Goal: Download file/media: Download file/media

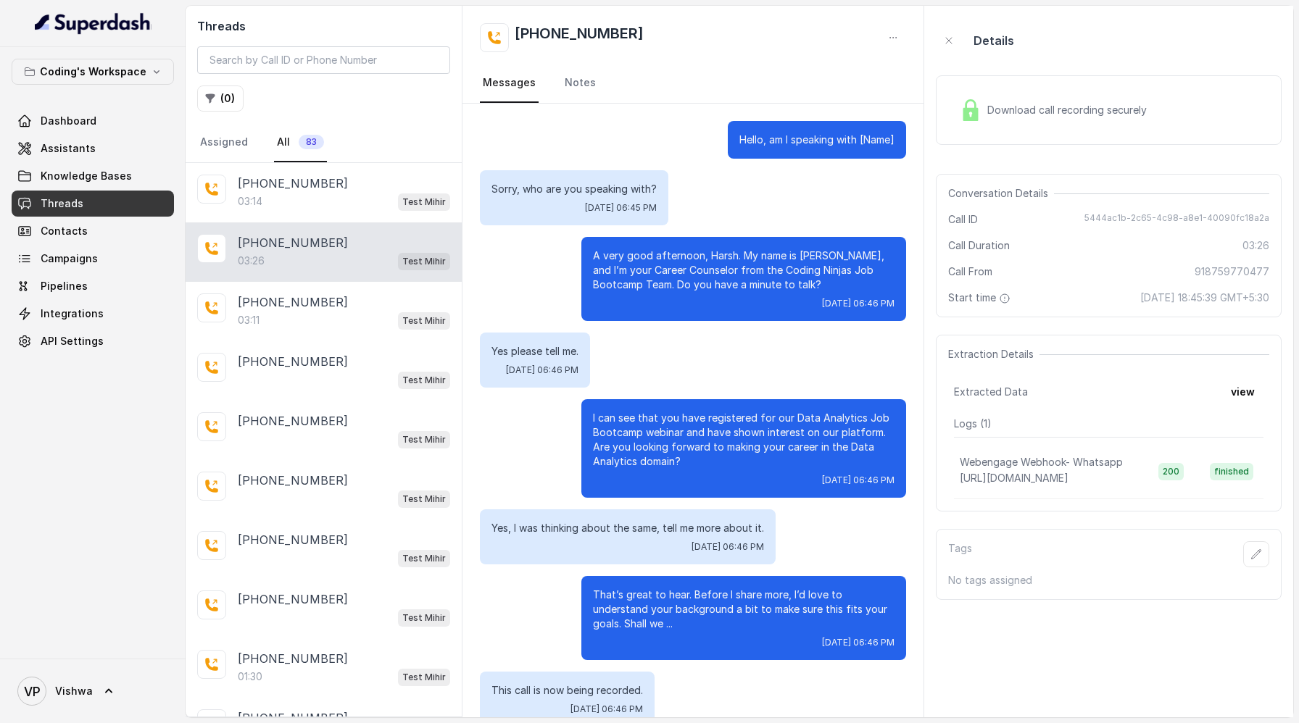
scroll to position [1766, 0]
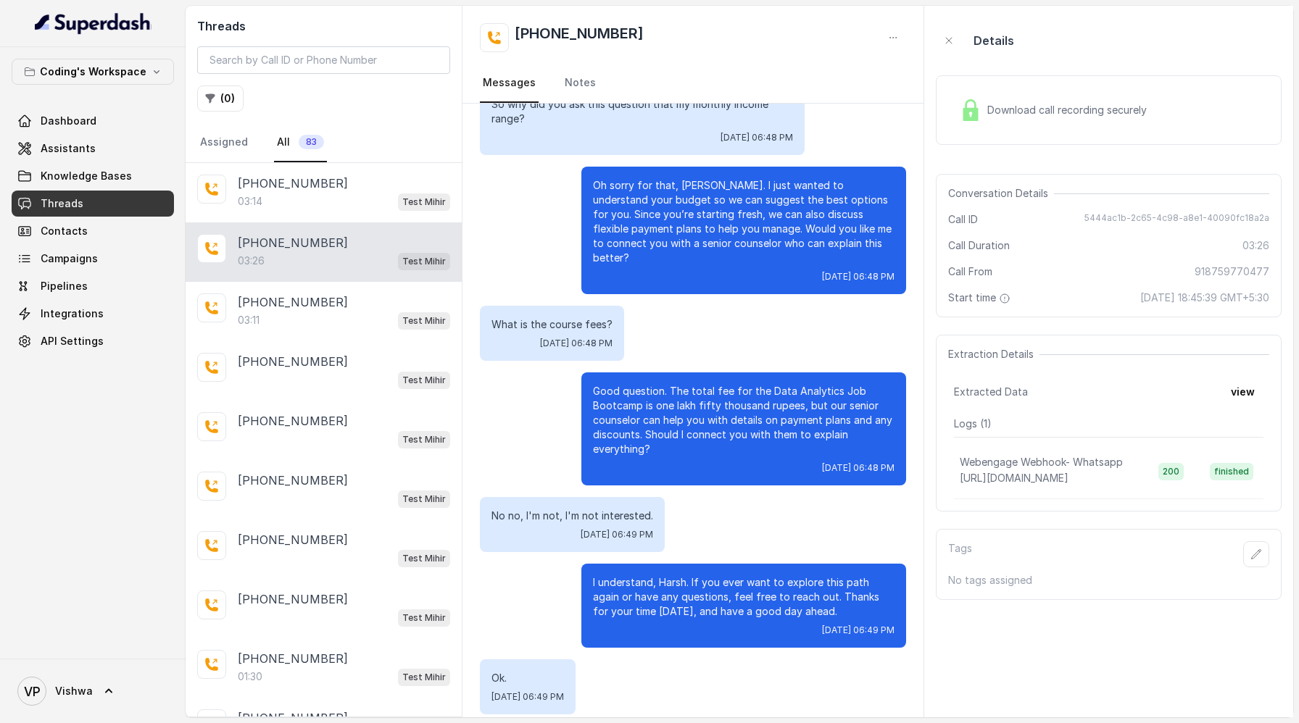
click at [59, 205] on span "Threads" at bounding box center [62, 203] width 43 height 14
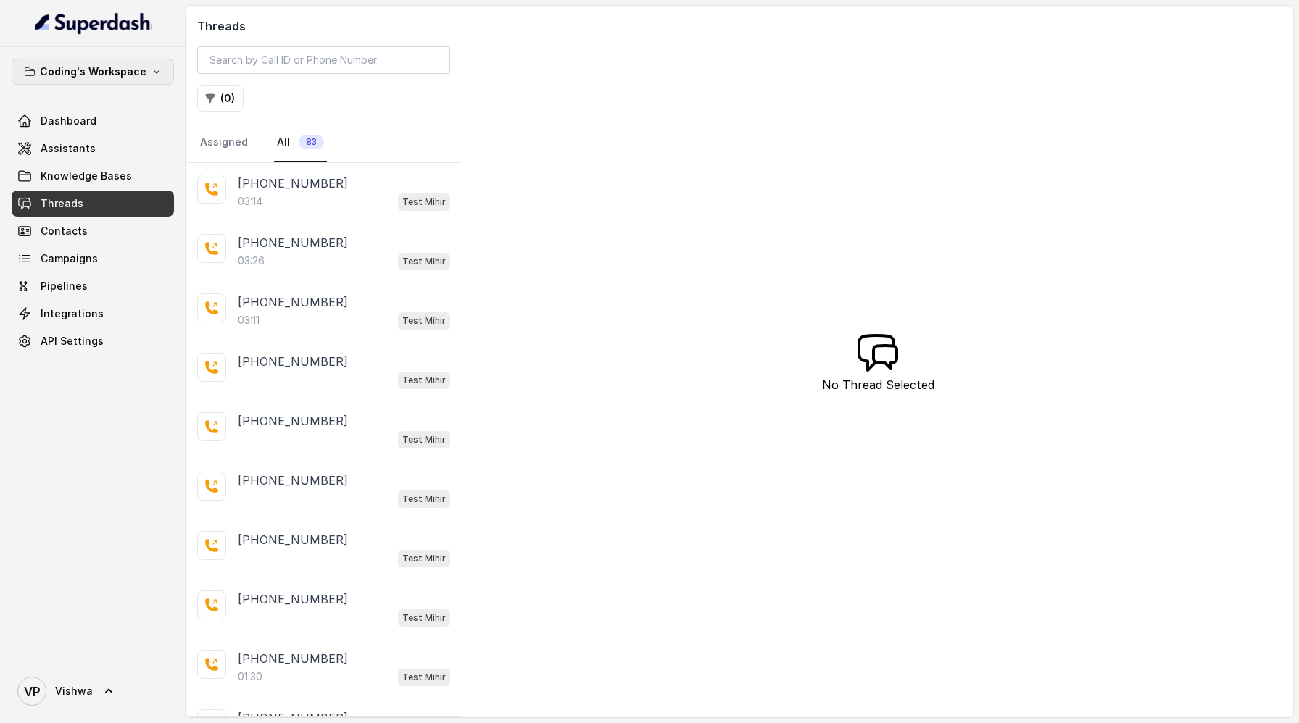
click at [154, 70] on icon "button" at bounding box center [157, 72] width 6 height 4
click at [86, 160] on p "Coding's Workspace" at bounding box center [64, 162] width 100 height 17
click at [96, 693] on link "VP Vishwa" at bounding box center [93, 691] width 162 height 41
click at [88, 452] on nav "Coding's Workspace Dashboard Assistants Knowledge Bases Threads Contacts Campai…" at bounding box center [93, 361] width 186 height 723
click at [54, 204] on span "Threads" at bounding box center [62, 203] width 43 height 14
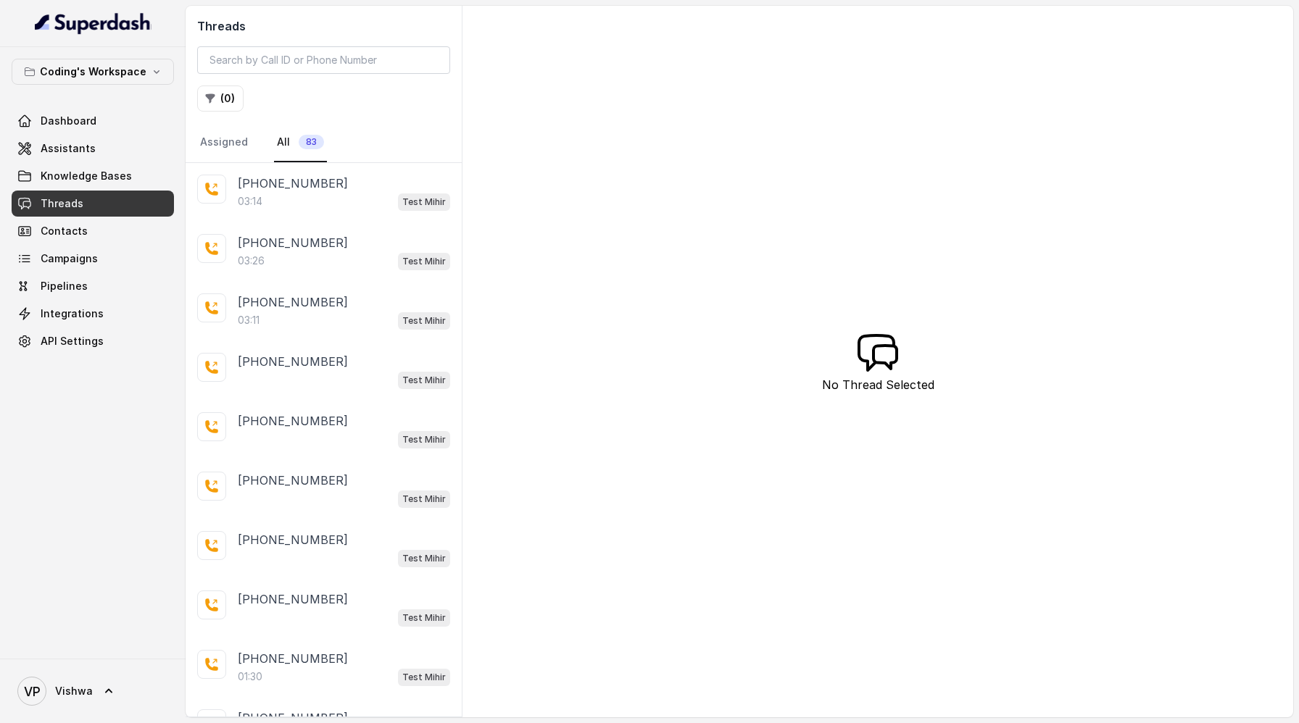
click at [74, 204] on span "Threads" at bounding box center [62, 203] width 43 height 14
click at [300, 193] on div "Test Mihir" at bounding box center [344, 201] width 212 height 19
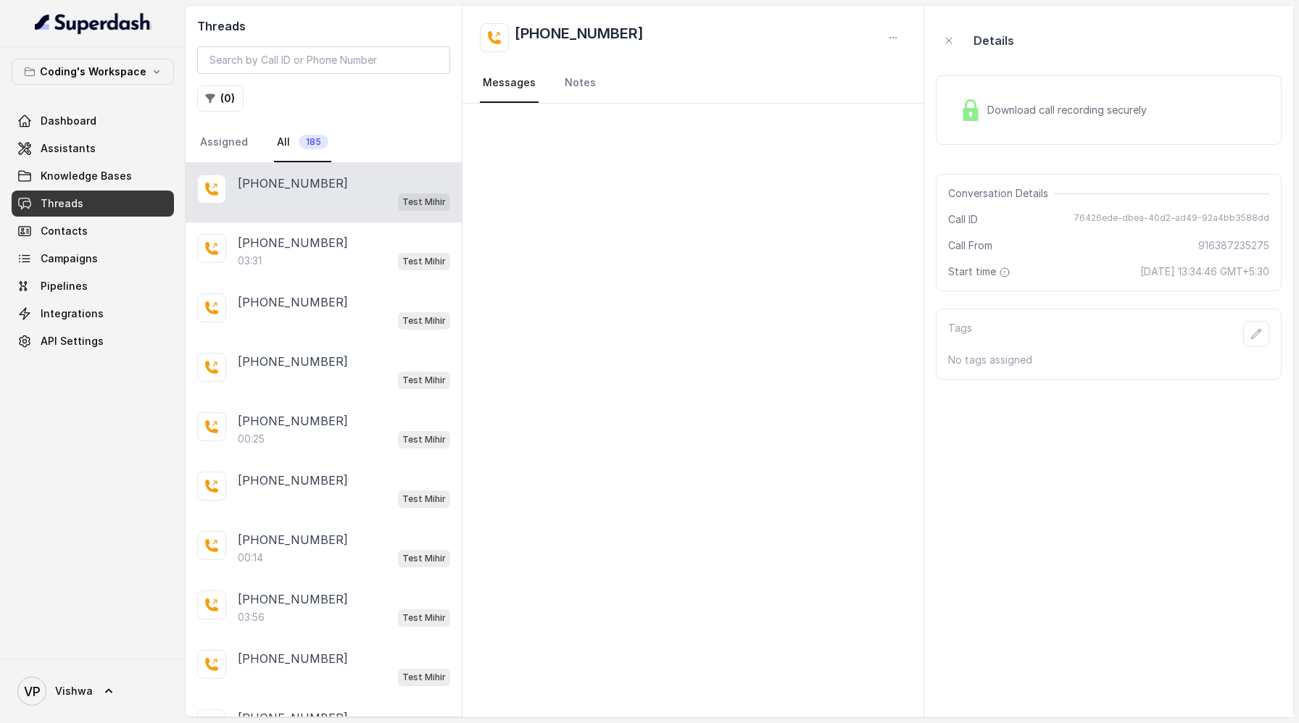
click at [1101, 105] on span "Download call recording securely" at bounding box center [1069, 110] width 165 height 14
click at [78, 117] on span "Dashboard" at bounding box center [69, 121] width 56 height 14
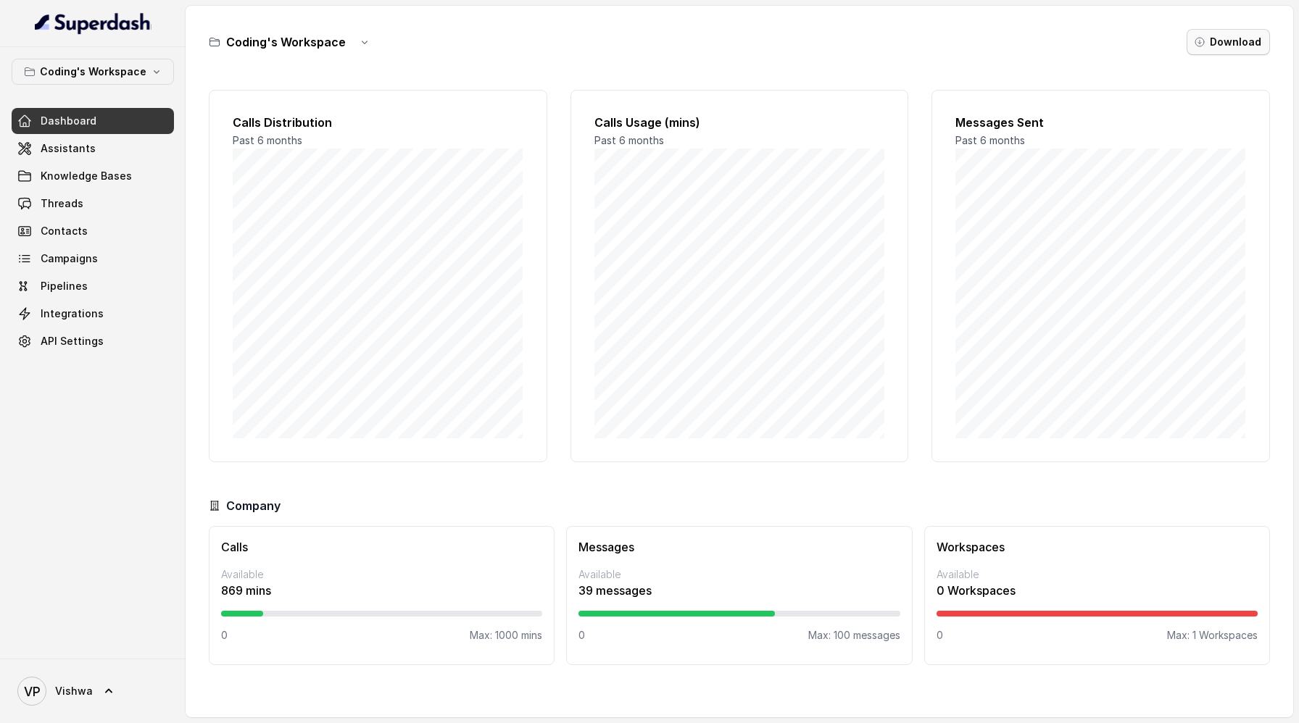
click at [1229, 42] on button "Download" at bounding box center [1228, 42] width 83 height 26
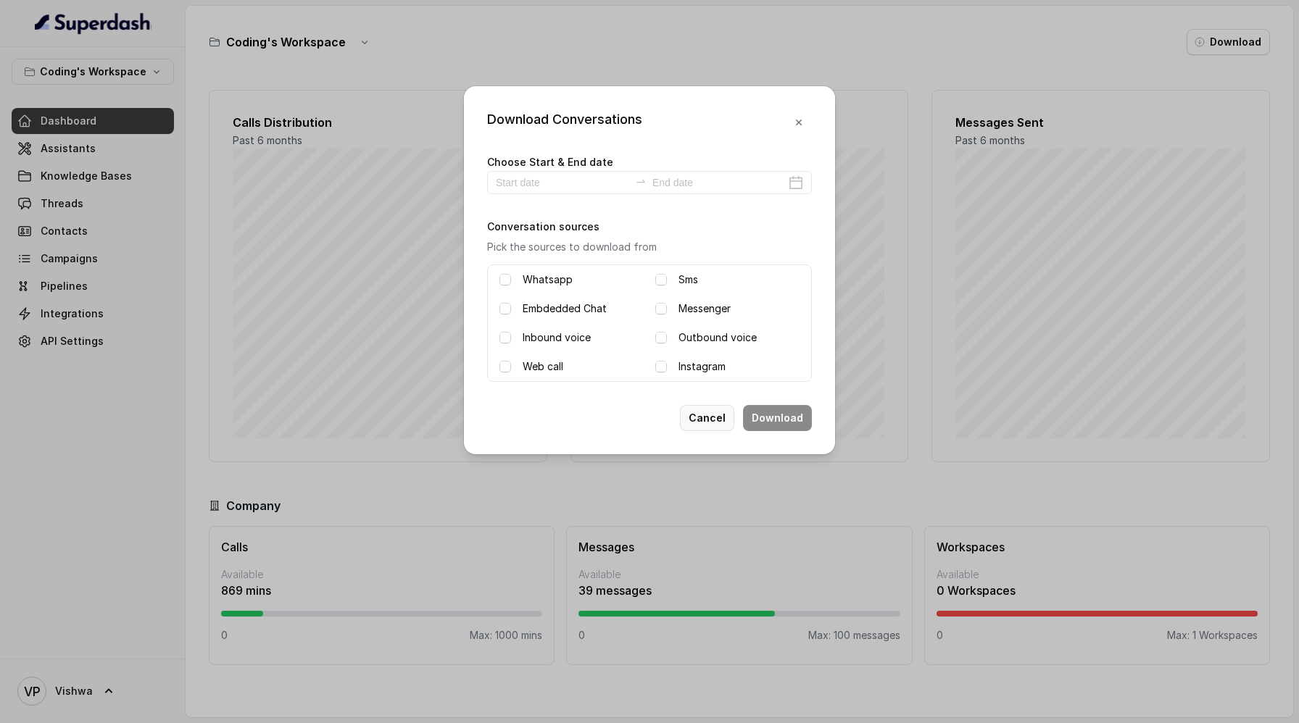
click at [717, 418] on button "Cancel" at bounding box center [707, 418] width 54 height 26
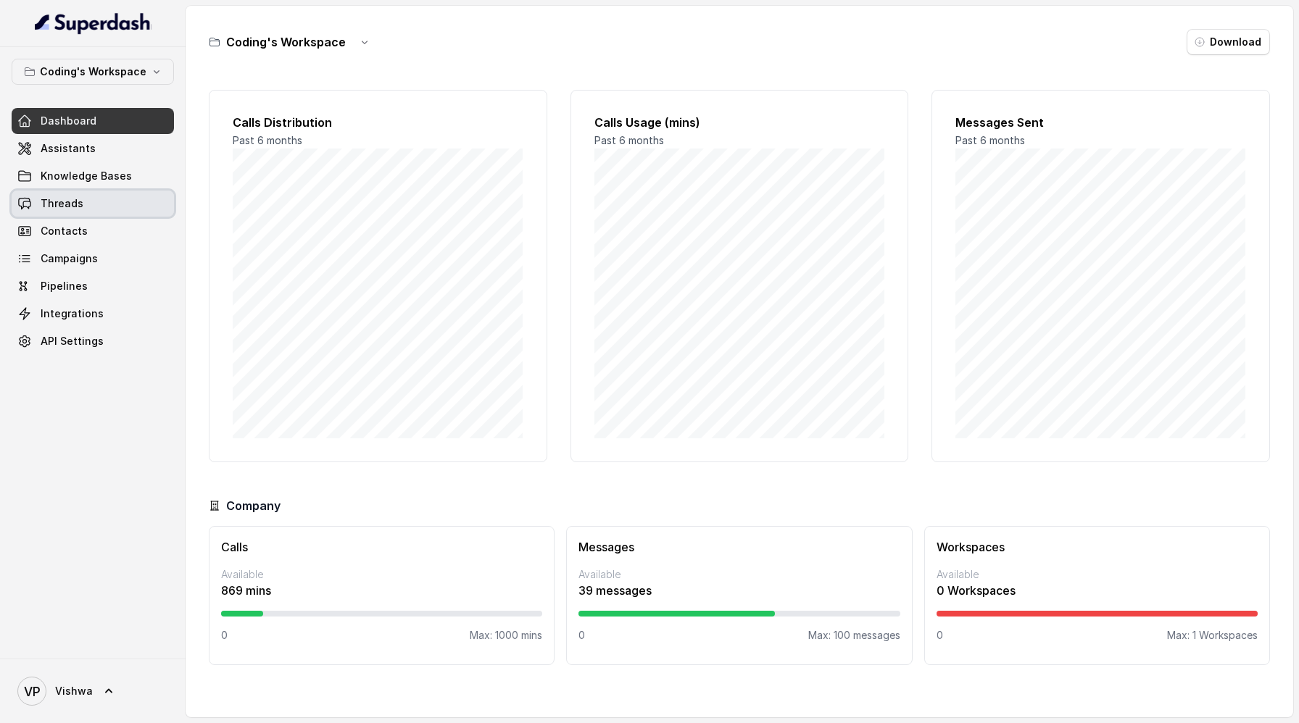
click at [51, 207] on span "Threads" at bounding box center [62, 203] width 43 height 14
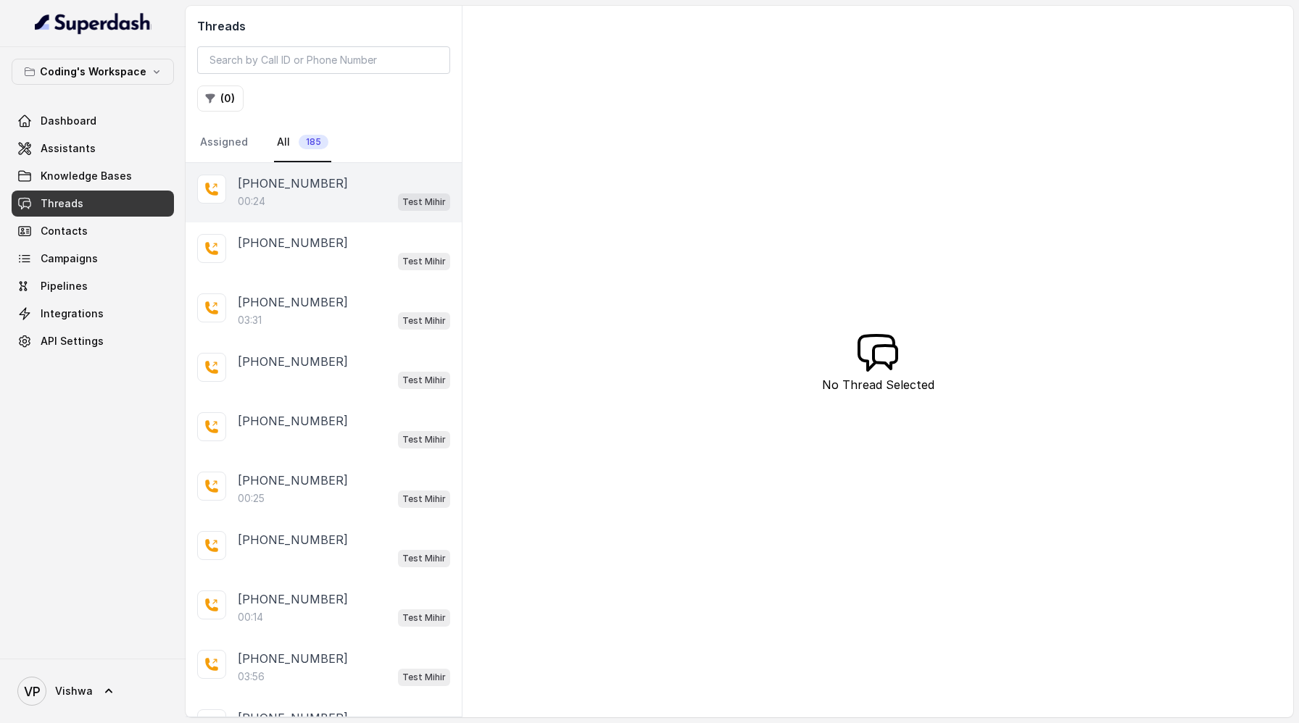
click at [304, 196] on div "00:24 Test Mihir" at bounding box center [344, 201] width 212 height 19
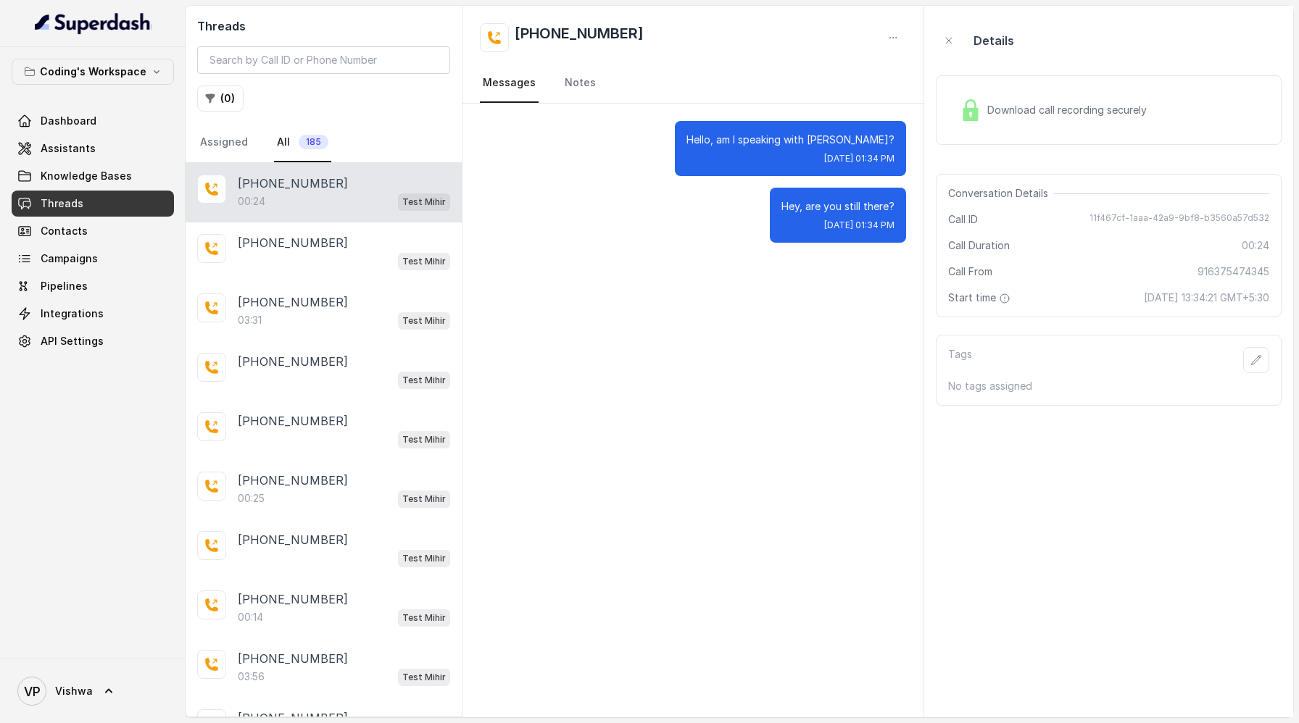
click at [1048, 115] on span "Download call recording securely" at bounding box center [1069, 110] width 165 height 14
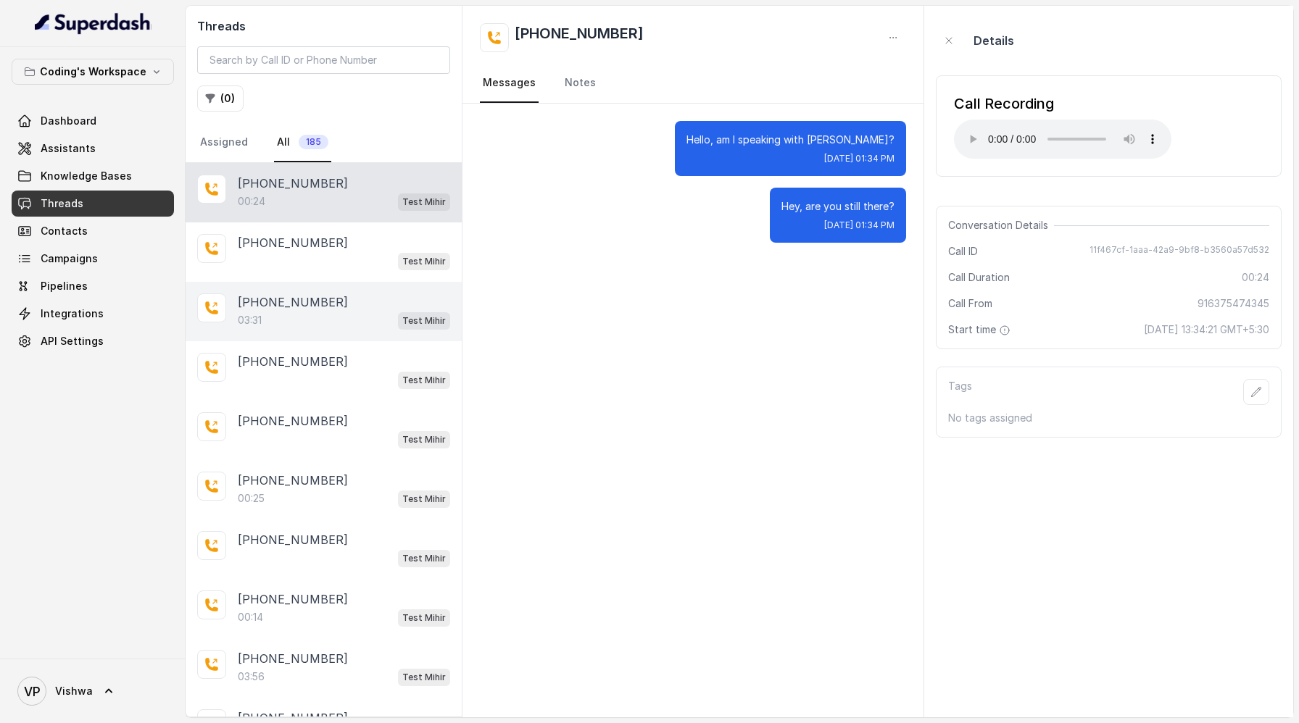
click at [285, 312] on div "03:31 Test Mihir" at bounding box center [344, 320] width 212 height 19
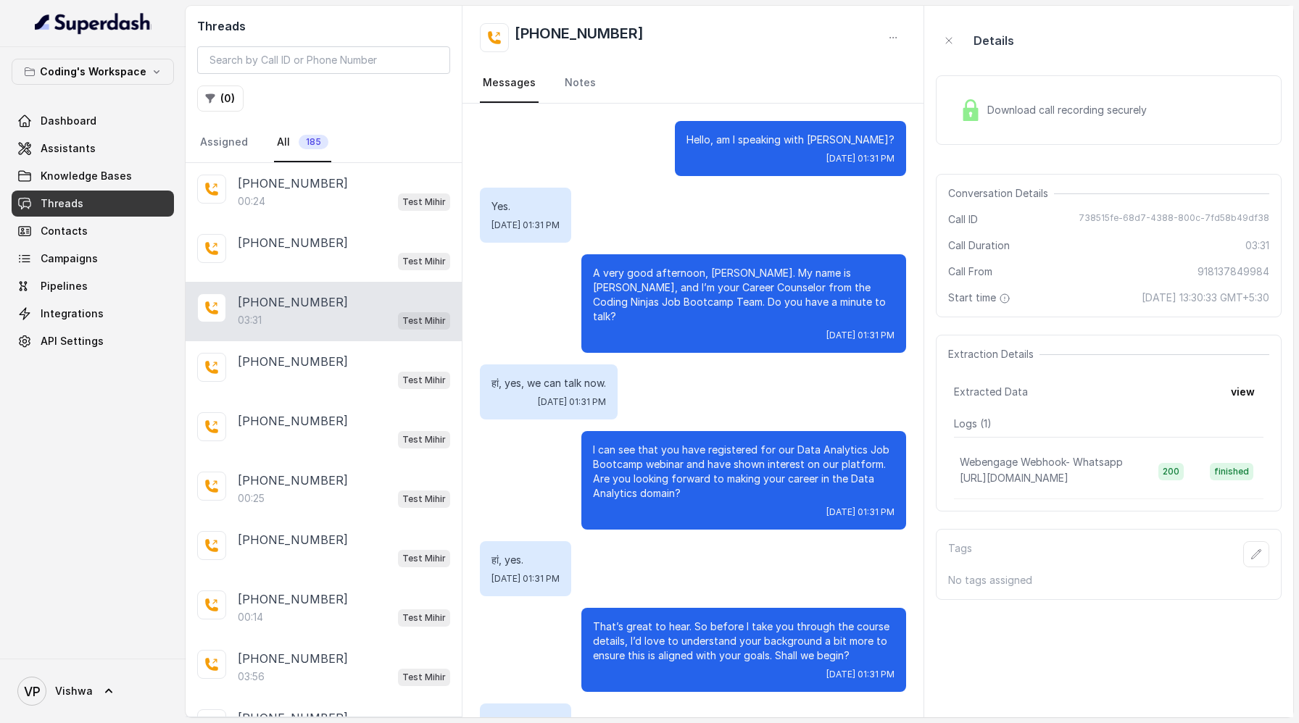
scroll to position [1711, 0]
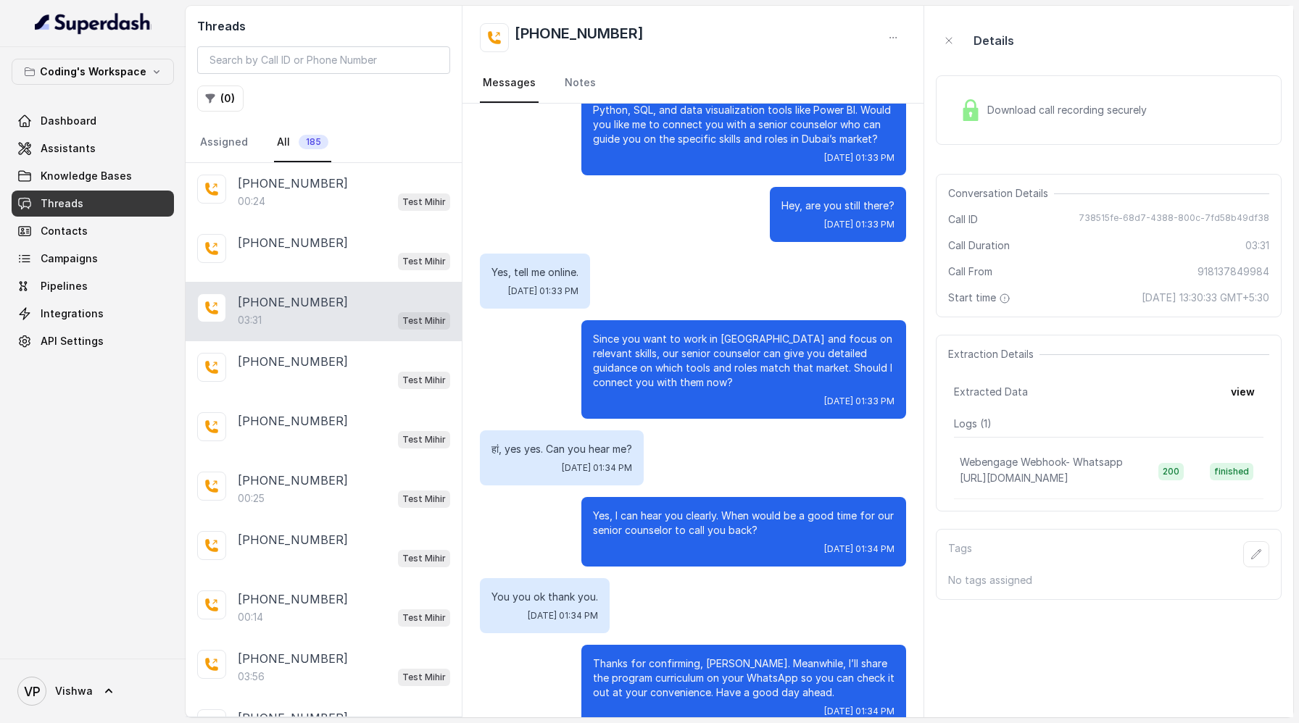
click at [1024, 118] on div "Download call recording securely" at bounding box center [1053, 110] width 199 height 33
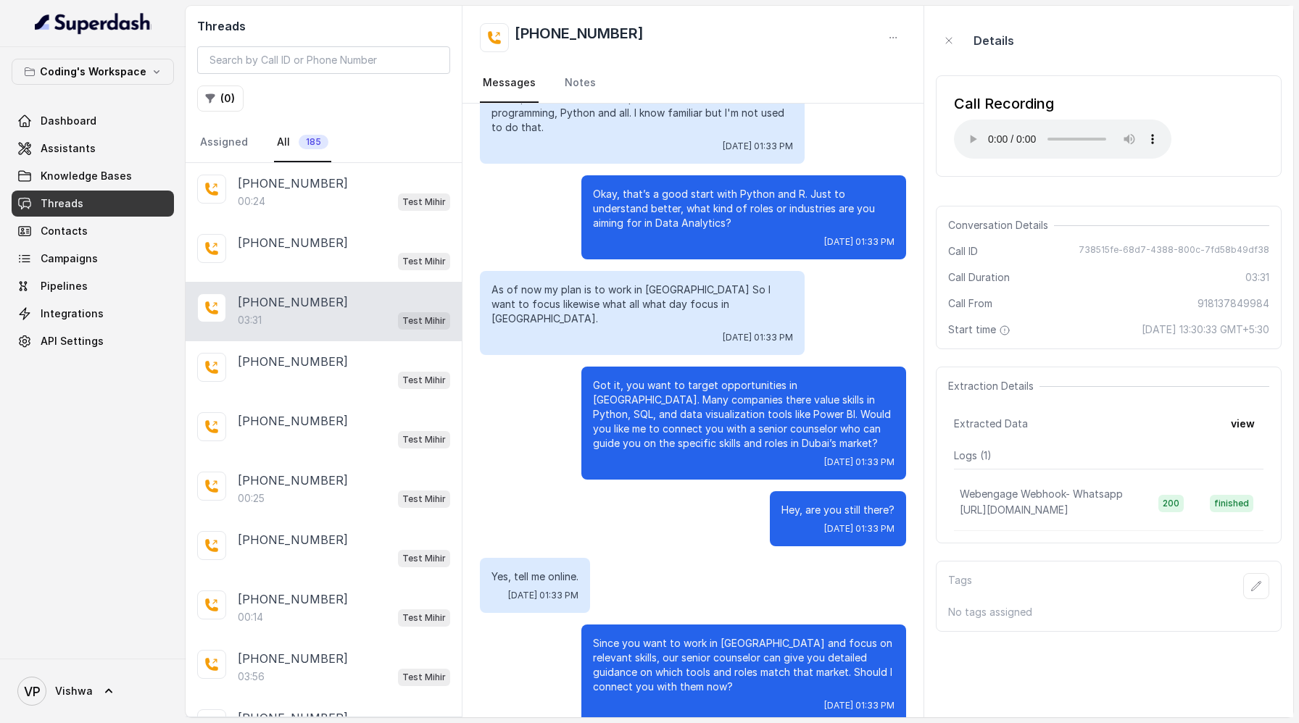
scroll to position [1411, 0]
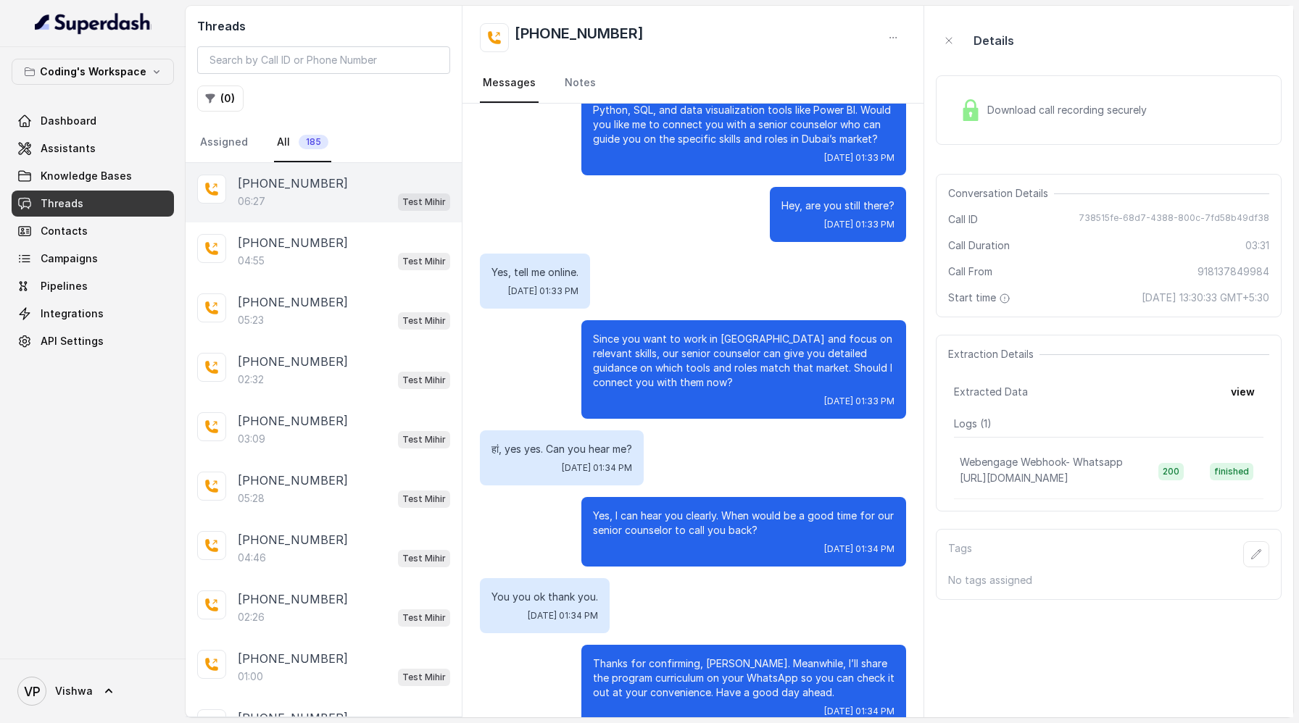
click at [286, 199] on div "06:27 Test Mihir" at bounding box center [344, 201] width 212 height 19
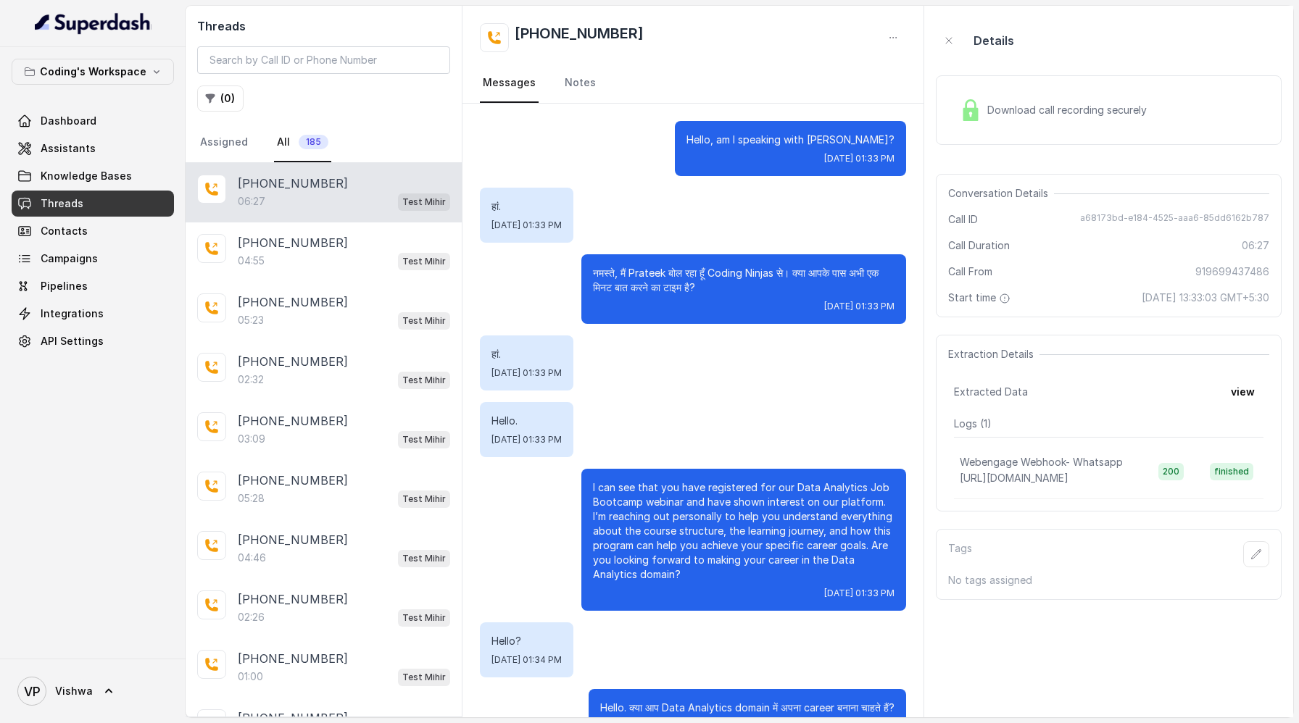
click at [1019, 104] on span "Download call recording securely" at bounding box center [1069, 110] width 165 height 14
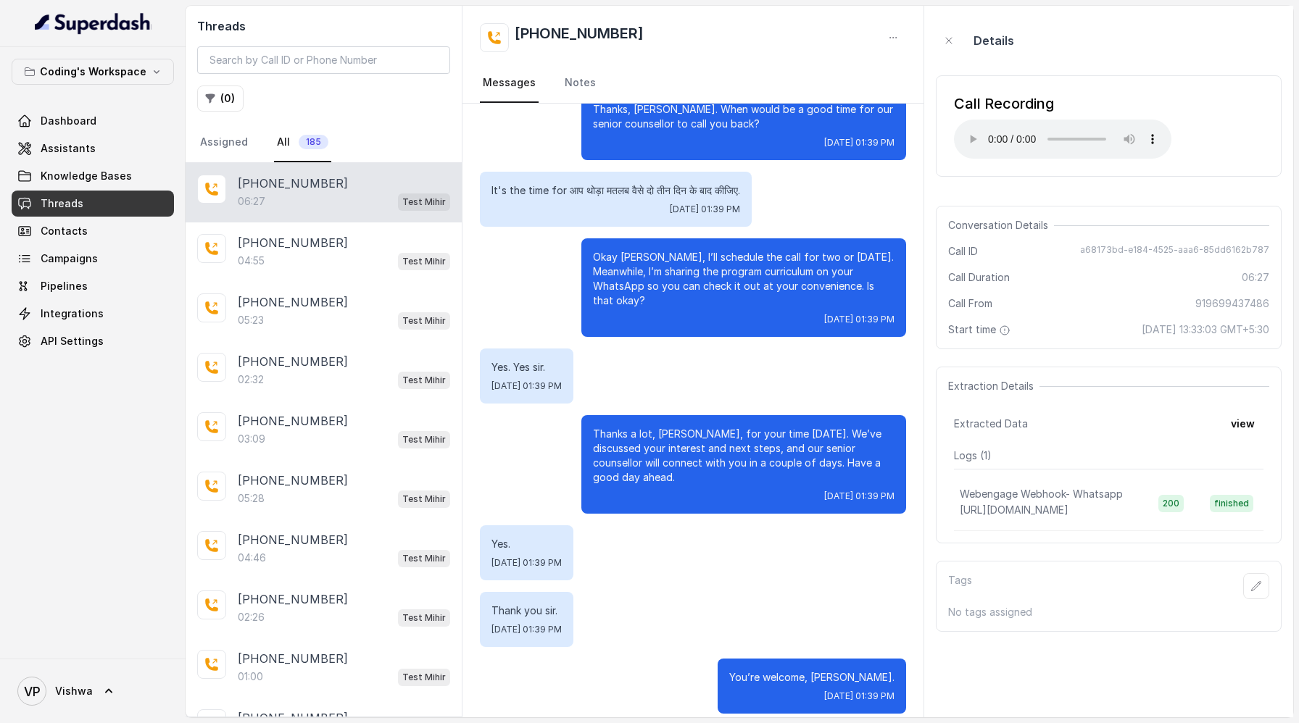
scroll to position [4344, 0]
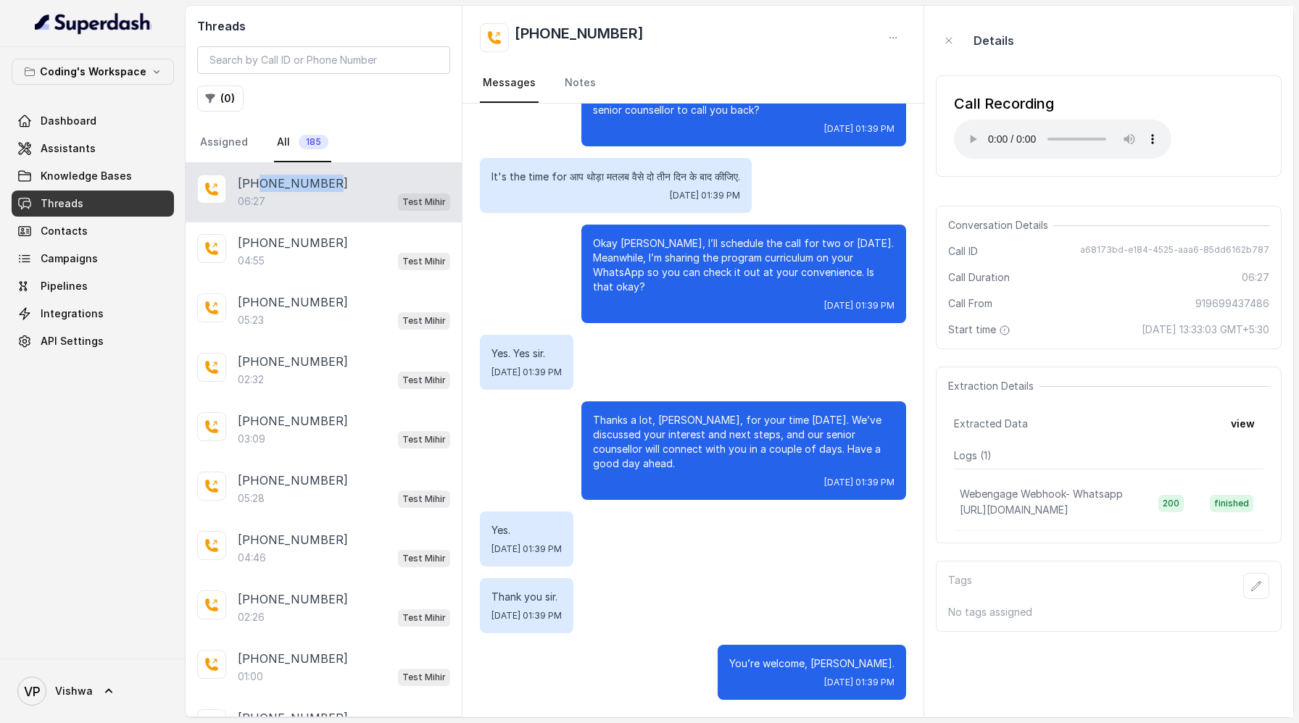
drag, startPoint x: 331, startPoint y: 183, endPoint x: 258, endPoint y: 183, distance: 72.5
click at [258, 183] on div "+919699437486" at bounding box center [344, 183] width 212 height 17
click at [393, 3] on main "Threads ( 0 ) Assigned All 185 +919699437486 06:27 Test Mihir +917209513882 04:…" at bounding box center [649, 361] width 1299 height 723
click at [294, 242] on p "+917209513882" at bounding box center [293, 242] width 110 height 17
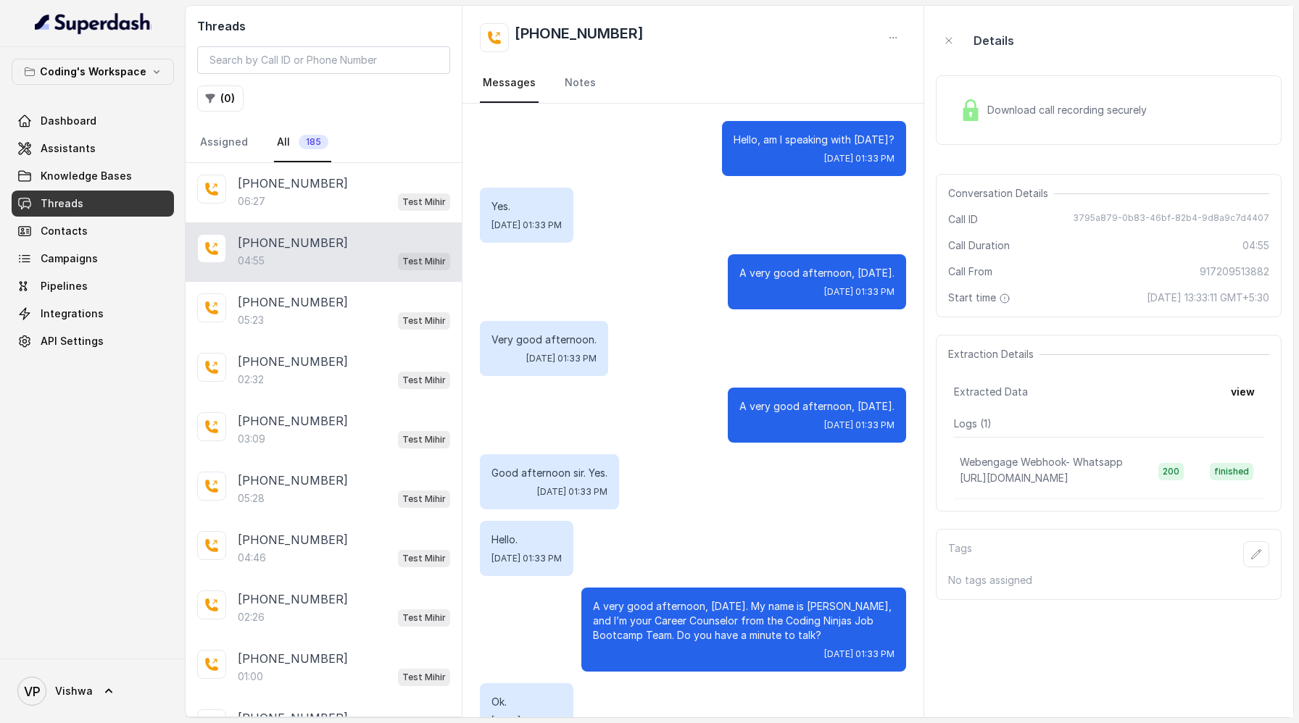
click at [1029, 107] on span "Download call recording securely" at bounding box center [1069, 110] width 165 height 14
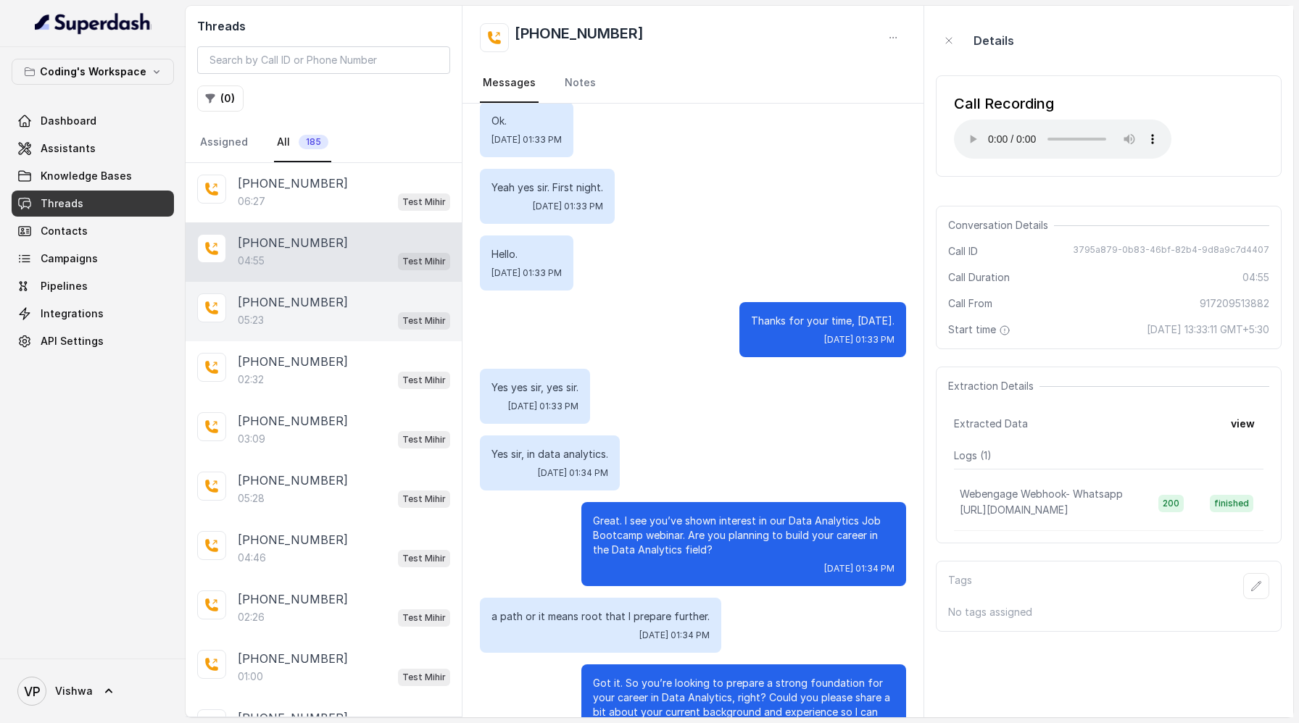
click at [294, 319] on div "05:23 Test Mihir" at bounding box center [344, 320] width 212 height 19
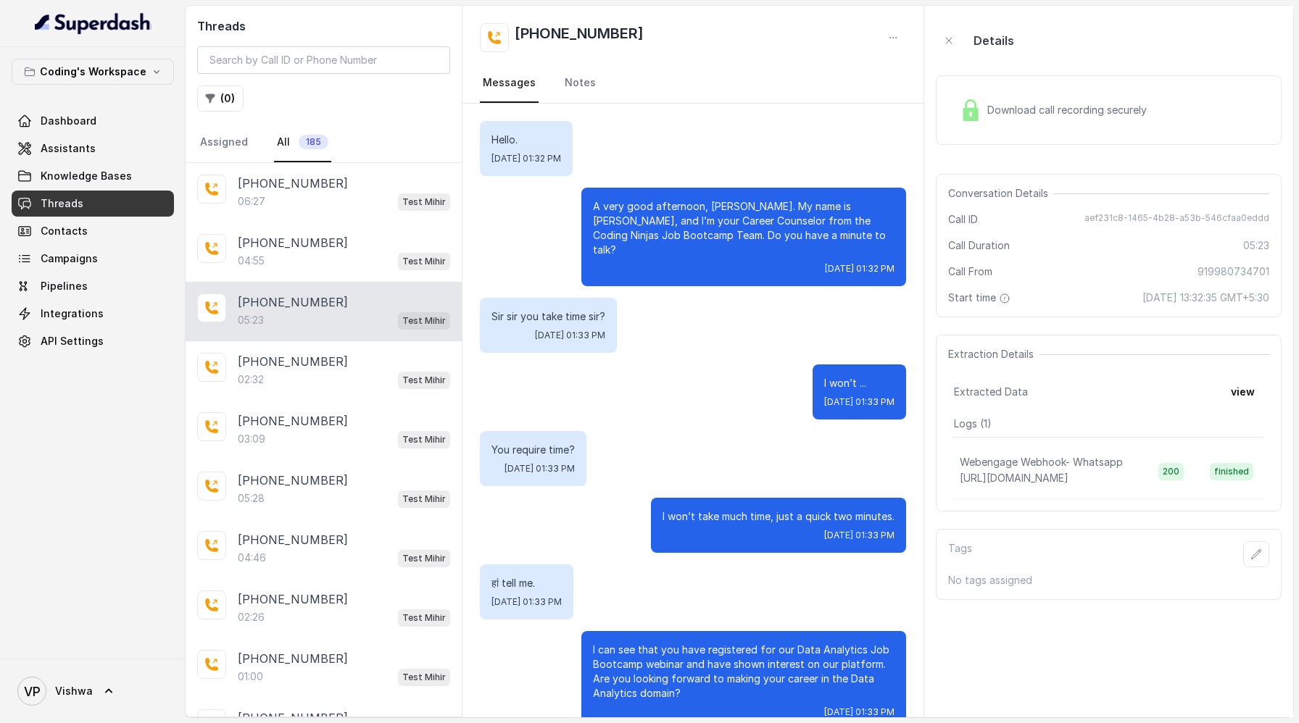
click at [1038, 108] on span "Download call recording securely" at bounding box center [1069, 110] width 165 height 14
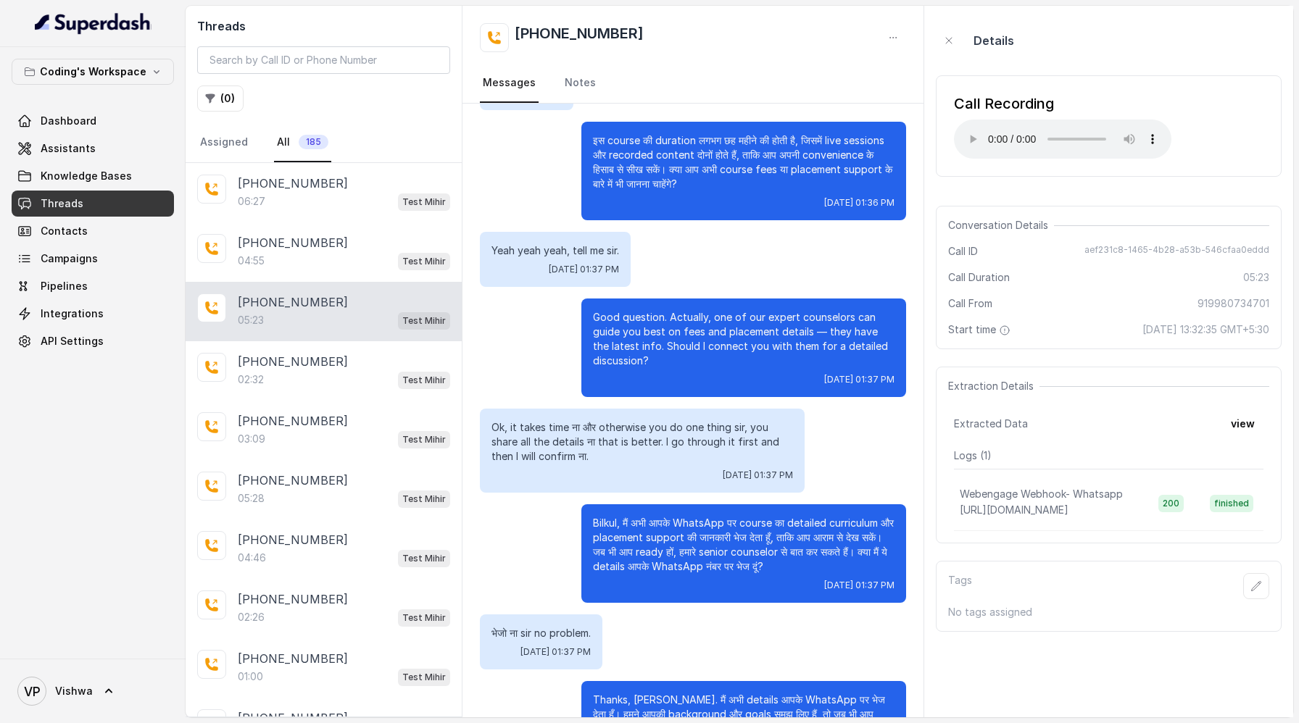
scroll to position [3506, 0]
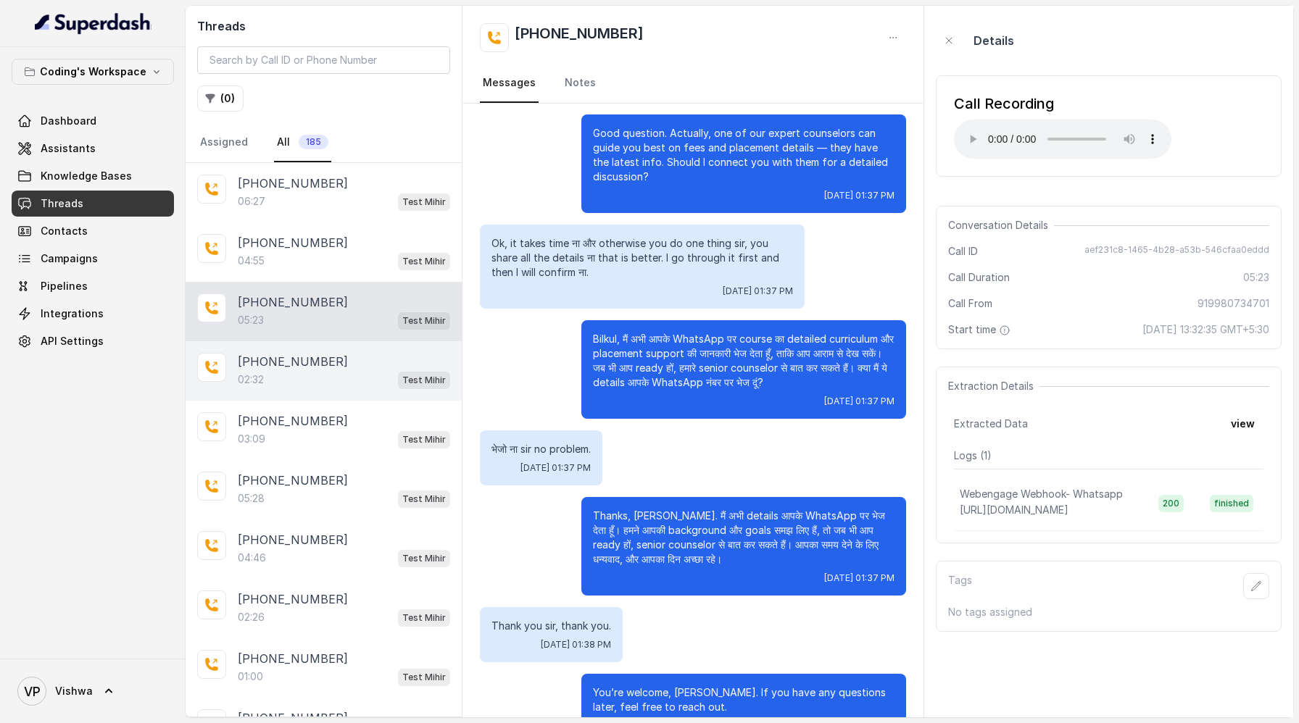
click at [291, 362] on p "+917498372544" at bounding box center [293, 361] width 110 height 17
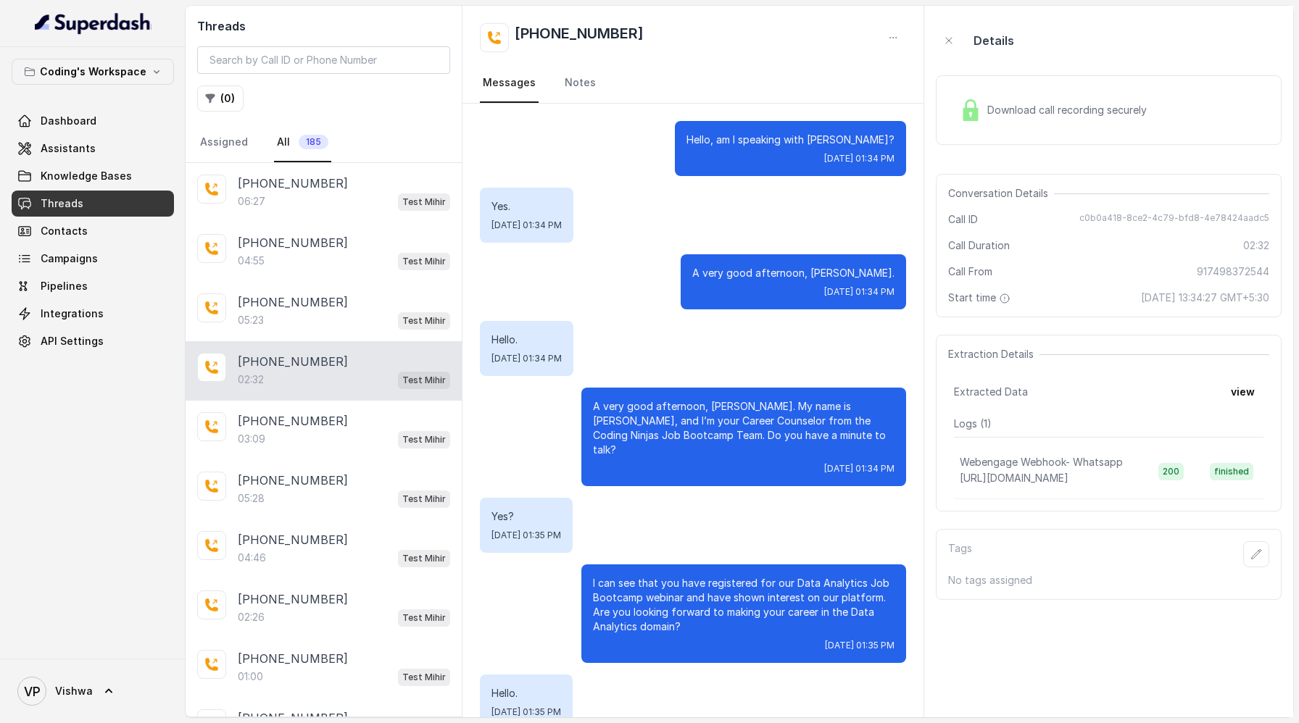
scroll to position [1581, 0]
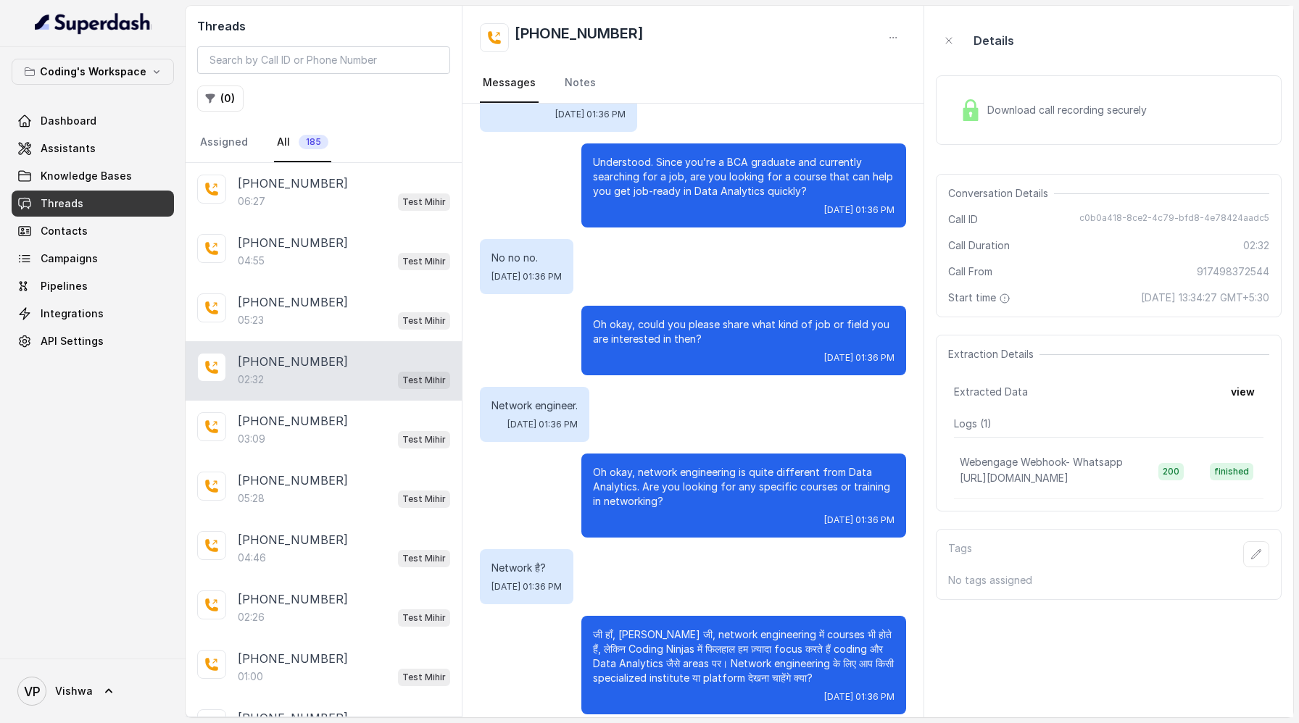
click at [1034, 101] on div "Download call recording securely" at bounding box center [1053, 110] width 199 height 33
